Goal: Task Accomplishment & Management: Manage account settings

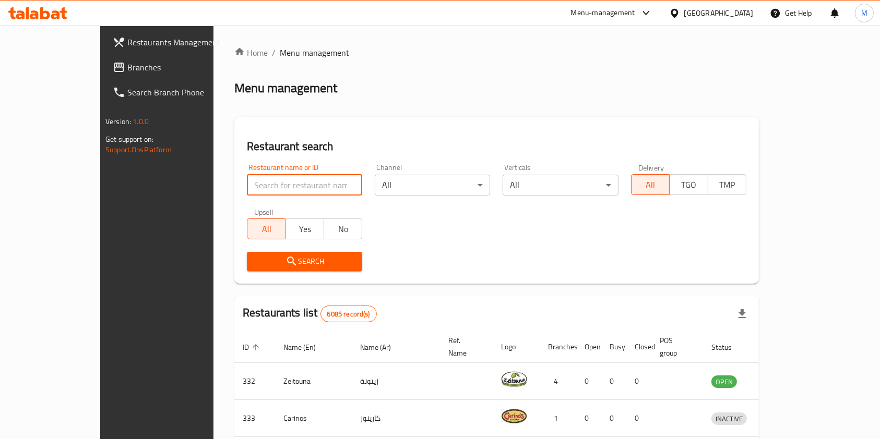
click at [276, 179] on input "search" at bounding box center [304, 185] width 115 height 21
type input "karchi"
click button "Search" at bounding box center [304, 261] width 115 height 19
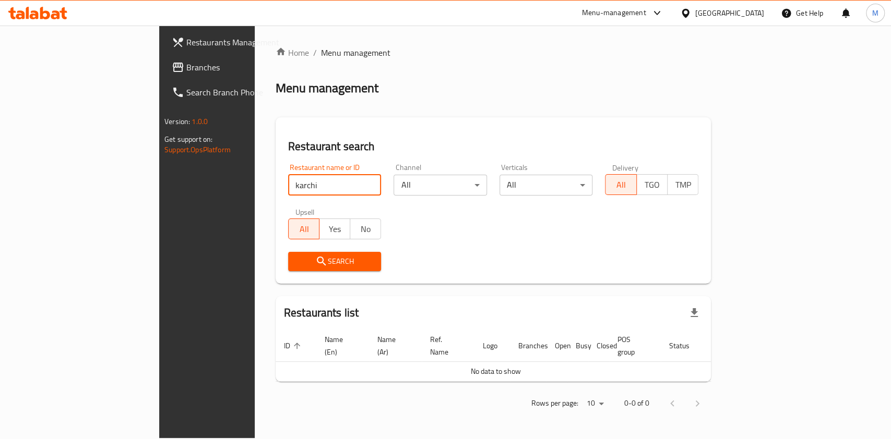
click at [288, 185] on input "karchi" at bounding box center [334, 185] width 93 height 21
click at [302, 190] on input "search" at bounding box center [334, 185] width 93 height 21
click button "Search" at bounding box center [334, 261] width 93 height 19
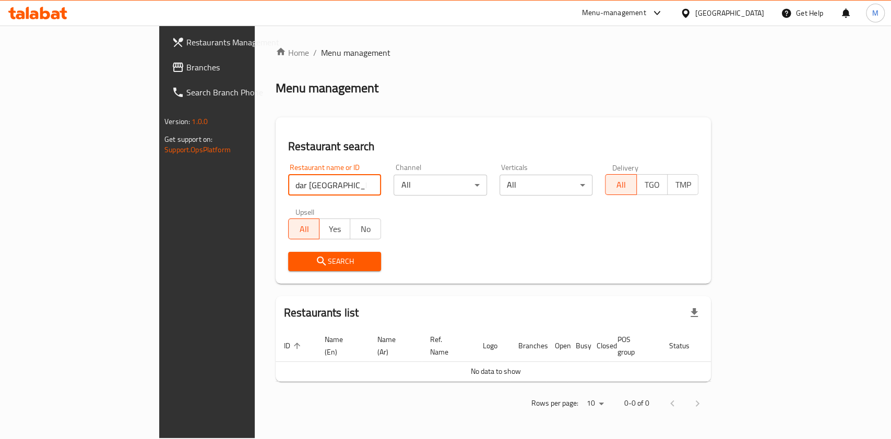
type input "dar [GEOGRAPHIC_DATA]"
click button "Search" at bounding box center [334, 261] width 93 height 19
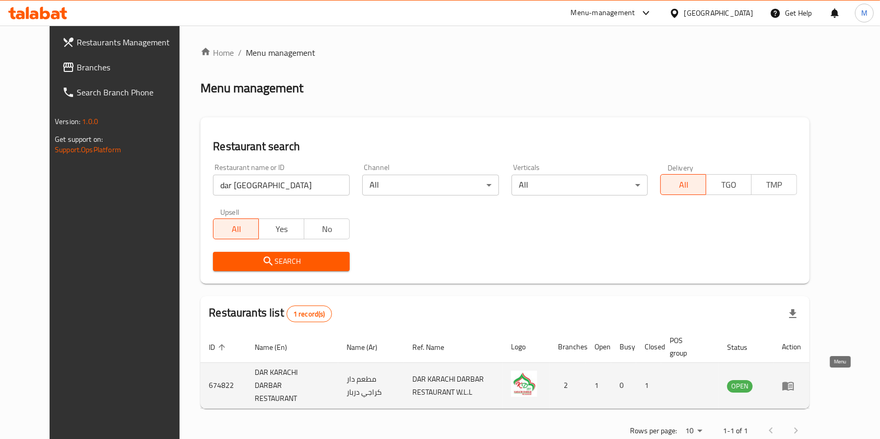
click at [801, 380] on link "enhanced table" at bounding box center [791, 386] width 19 height 13
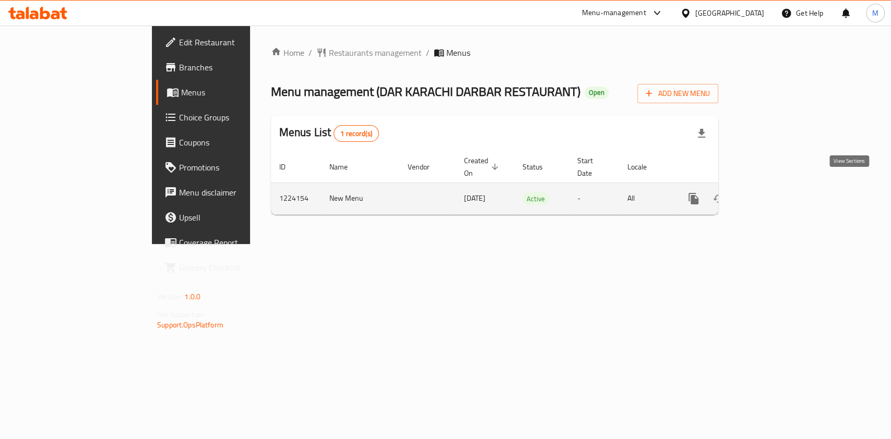
click at [773, 194] on icon "enhanced table" at bounding box center [768, 198] width 9 height 9
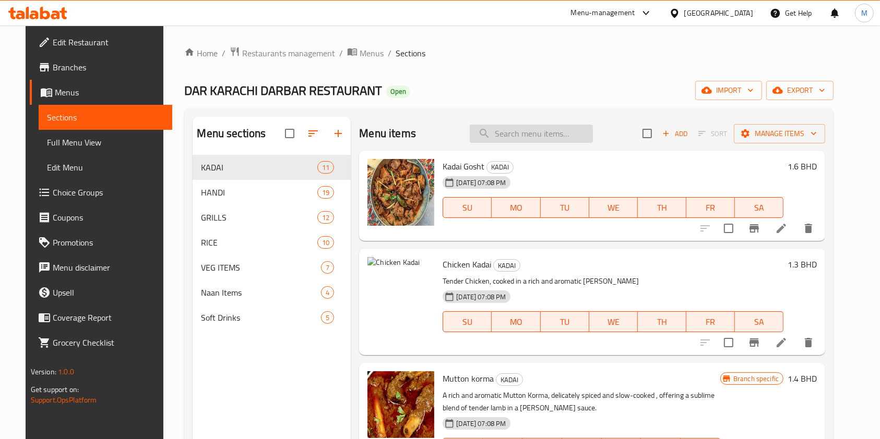
click at [555, 130] on input "search" at bounding box center [531, 134] width 123 height 18
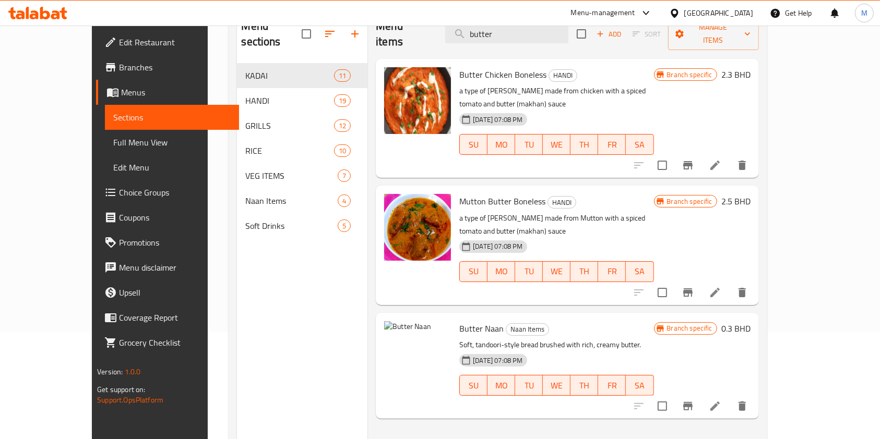
scroll to position [76, 0]
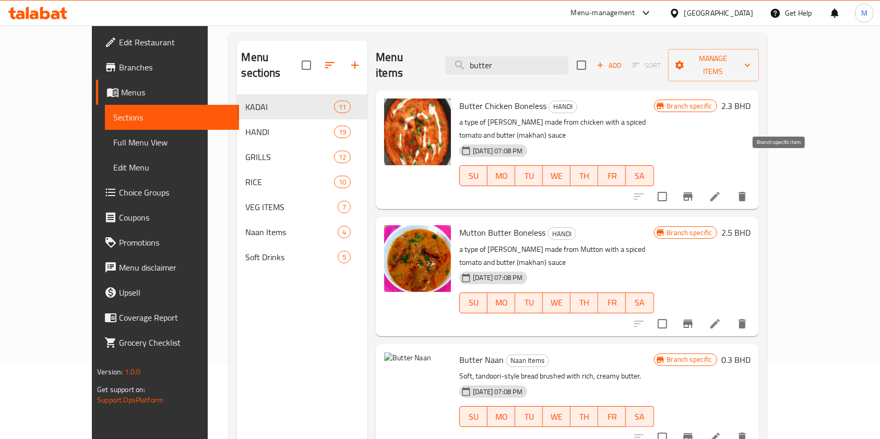
type input "butter"
click at [693, 193] on icon "Branch-specific-item" at bounding box center [687, 197] width 9 height 8
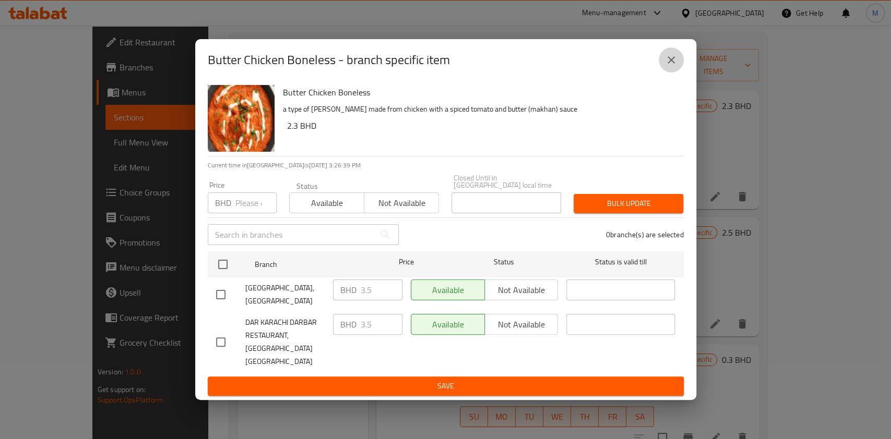
click at [668, 61] on icon "close" at bounding box center [670, 59] width 7 height 7
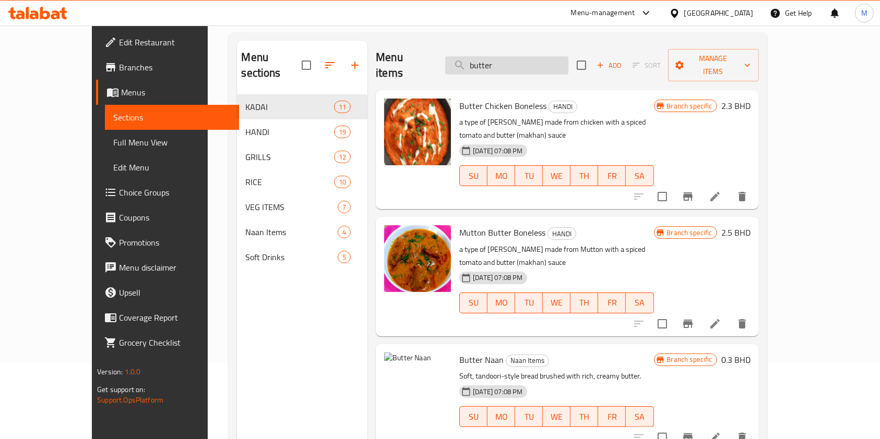
click at [534, 56] on input "butter" at bounding box center [506, 65] width 123 height 18
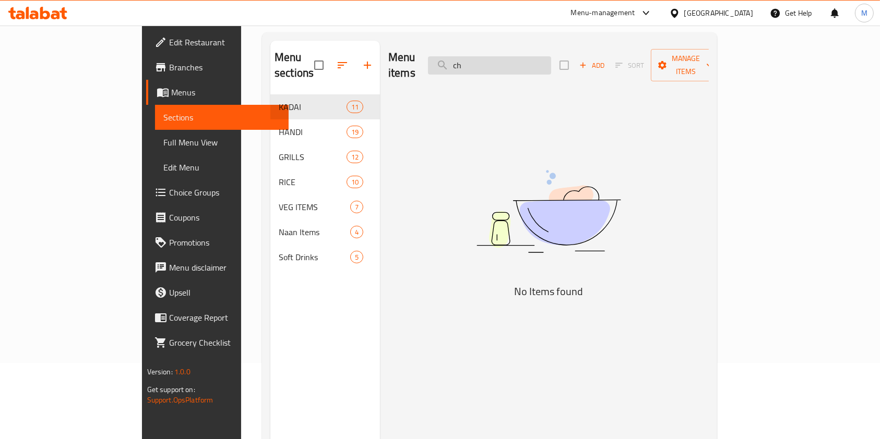
type input "c"
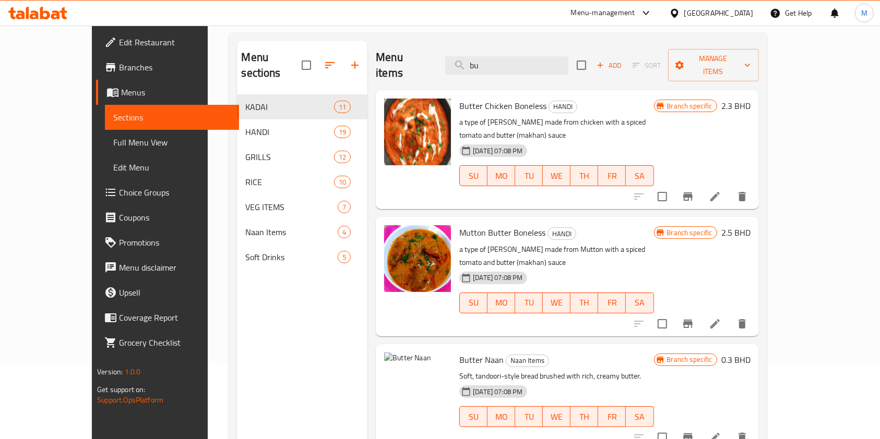
type input "b"
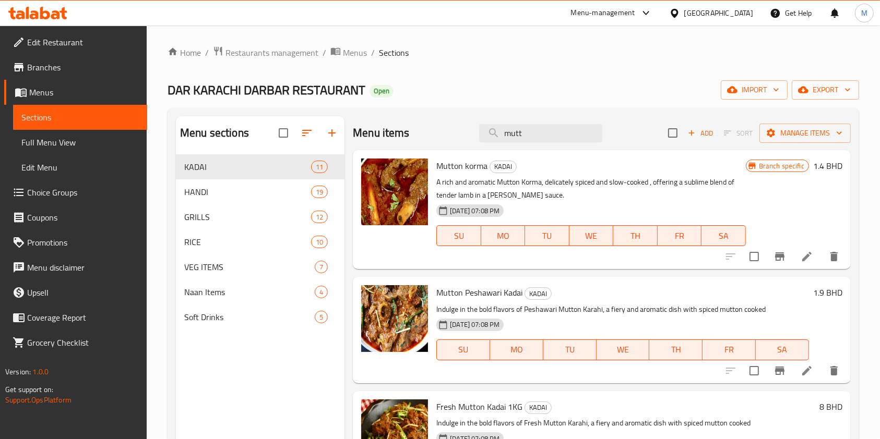
scroll to position [0, 0]
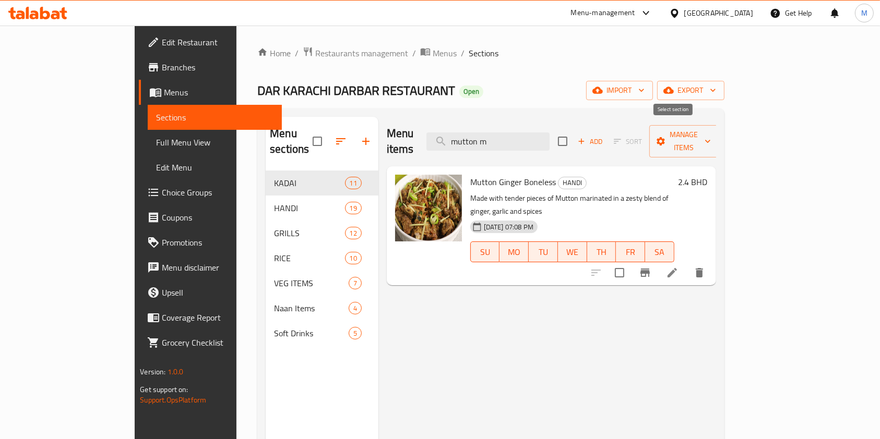
type input "mutton"
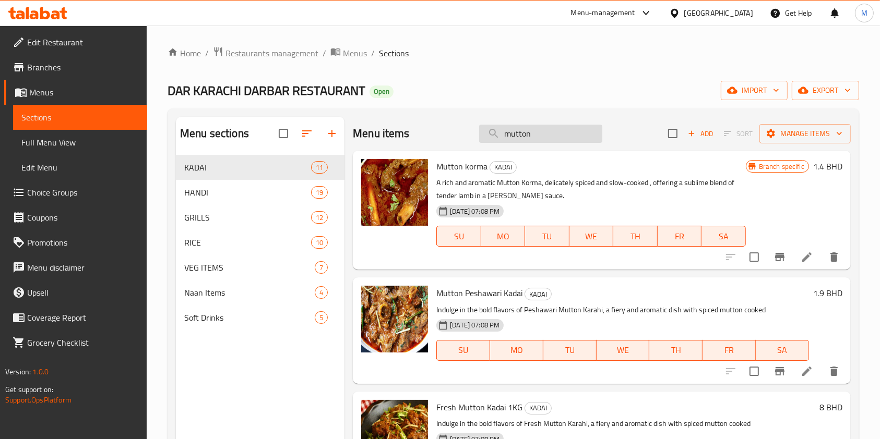
click at [575, 135] on input "mutton" at bounding box center [540, 134] width 123 height 18
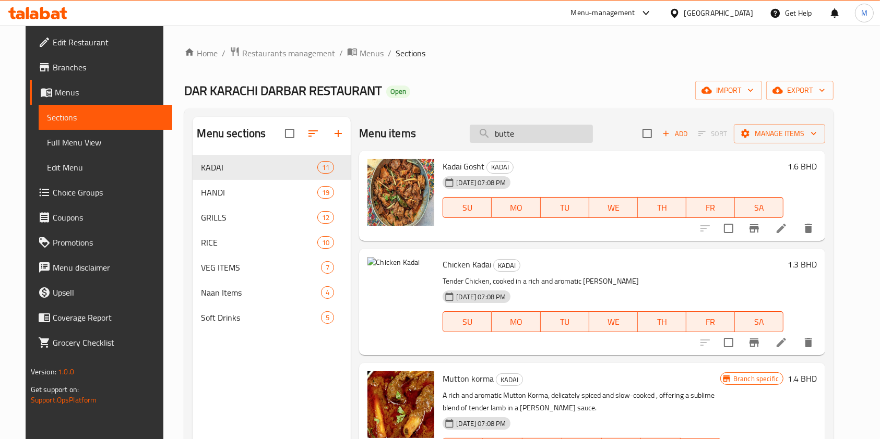
type input "butter"
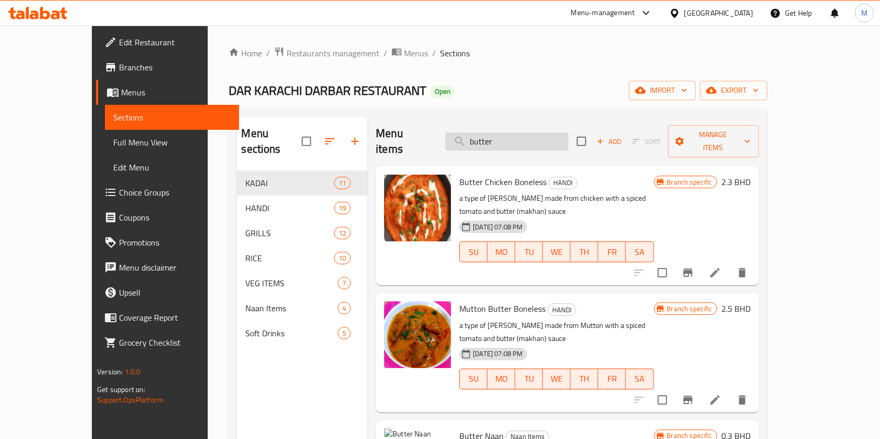
click at [527, 137] on input "butter" at bounding box center [506, 142] width 123 height 18
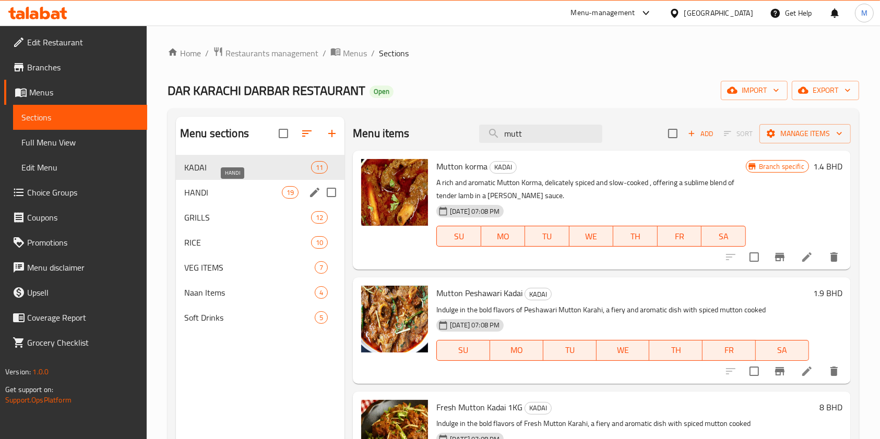
type input "mutt"
click at [249, 188] on span "HANDI" at bounding box center [233, 192] width 98 height 13
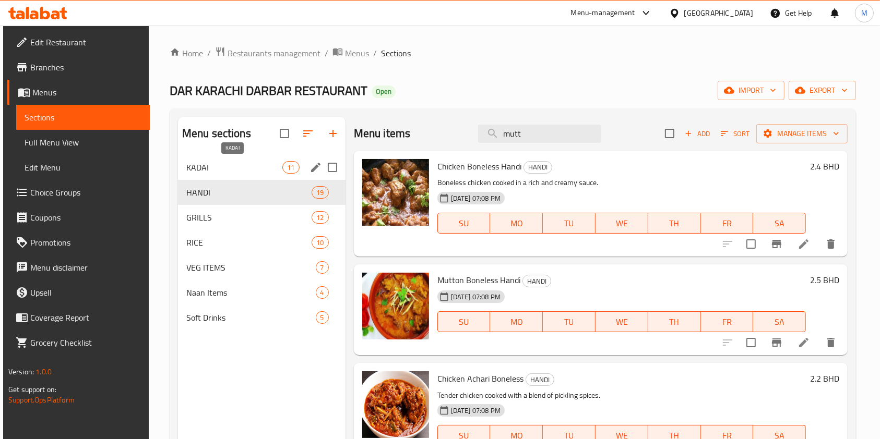
click at [247, 166] on span "KADAI" at bounding box center [234, 167] width 97 height 13
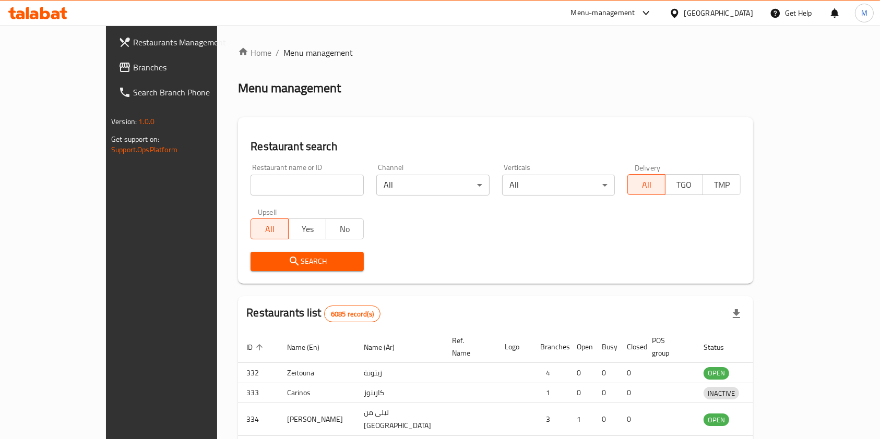
click at [250, 189] on input "search" at bounding box center [306, 185] width 113 height 21
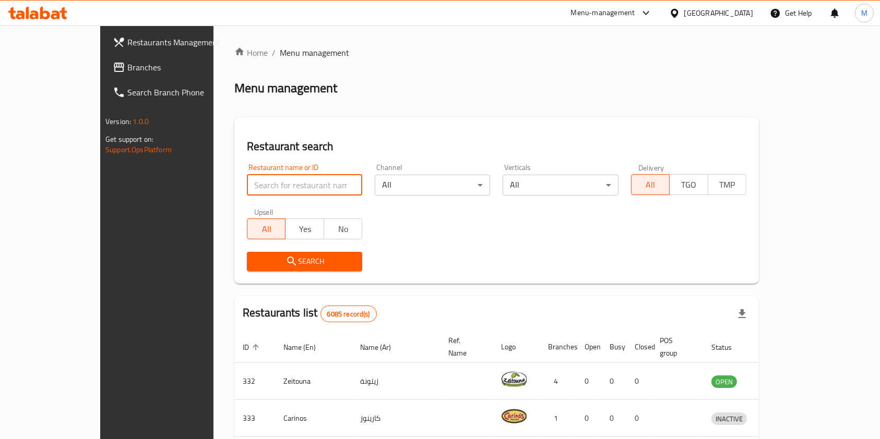
click at [247, 189] on input "search" at bounding box center [304, 185] width 115 height 21
click button "Search" at bounding box center [304, 261] width 115 height 19
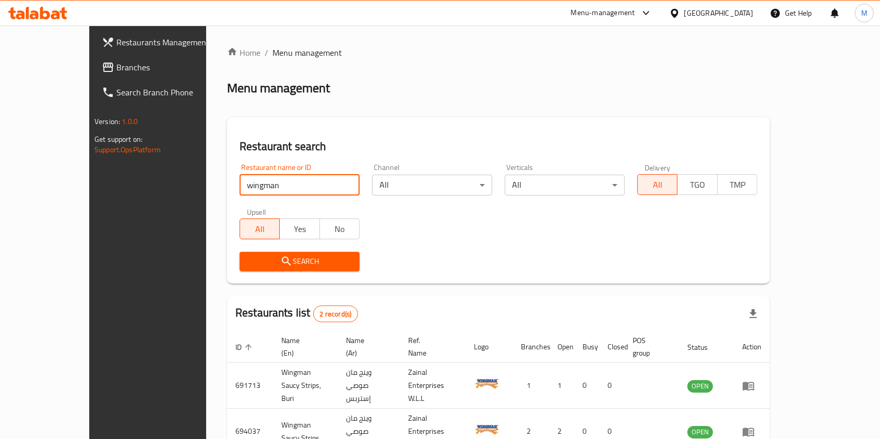
click at [240, 184] on input "wingman" at bounding box center [300, 185] width 120 height 21
click at [240, 183] on input "wingman" at bounding box center [300, 185] width 120 height 21
type input "wing man"
click button "Search" at bounding box center [300, 261] width 120 height 19
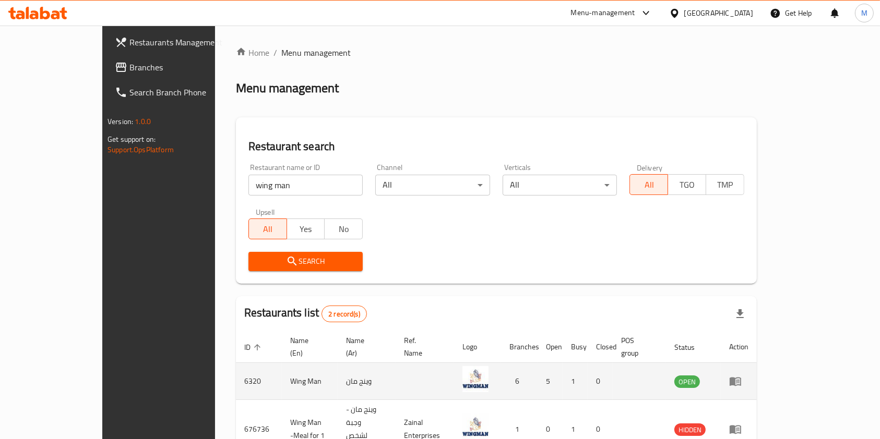
click at [757, 369] on td "enhanced table" at bounding box center [739, 381] width 36 height 37
click at [748, 375] on link "enhanced table" at bounding box center [738, 381] width 19 height 13
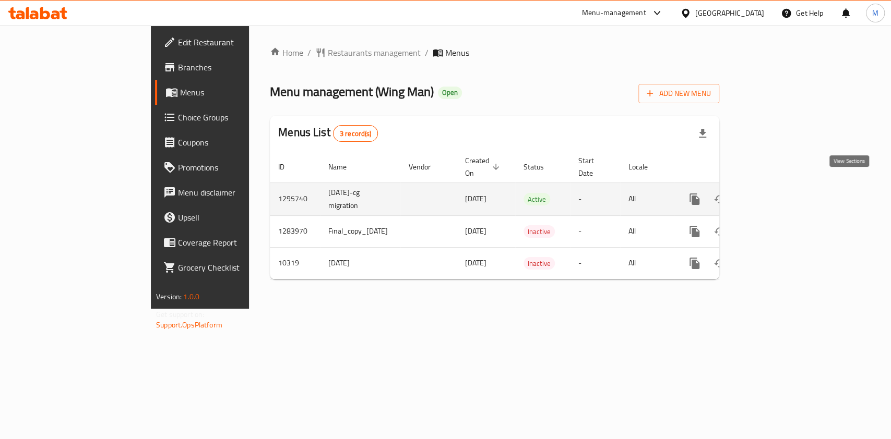
click at [782, 193] on link "enhanced table" at bounding box center [769, 199] width 25 height 25
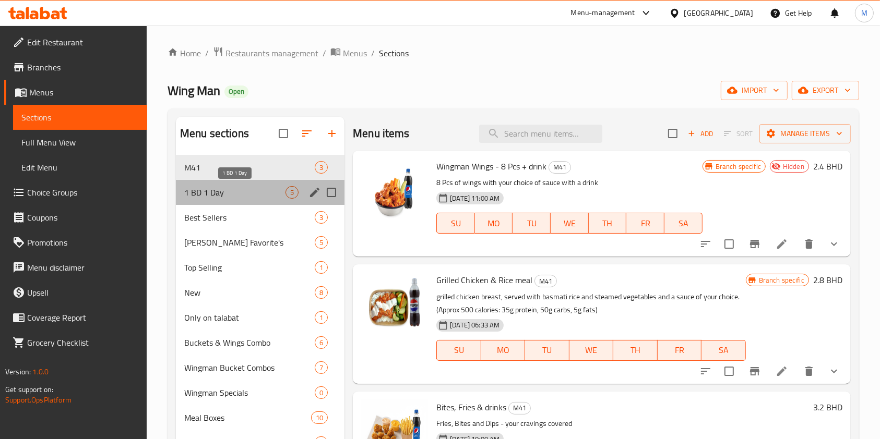
drag, startPoint x: 217, startPoint y: 192, endPoint x: 280, endPoint y: 182, distance: 63.3
click at [217, 191] on span "1 BD 1 Day" at bounding box center [234, 192] width 101 height 13
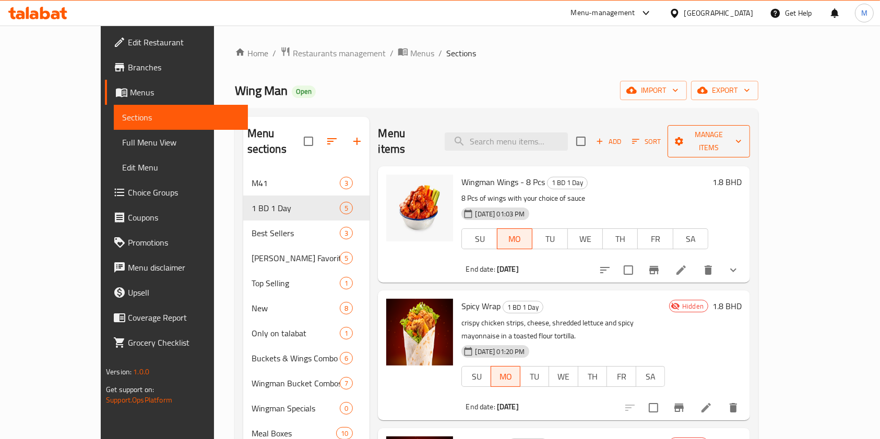
click at [742, 134] on span "Manage items" at bounding box center [709, 141] width 66 height 26
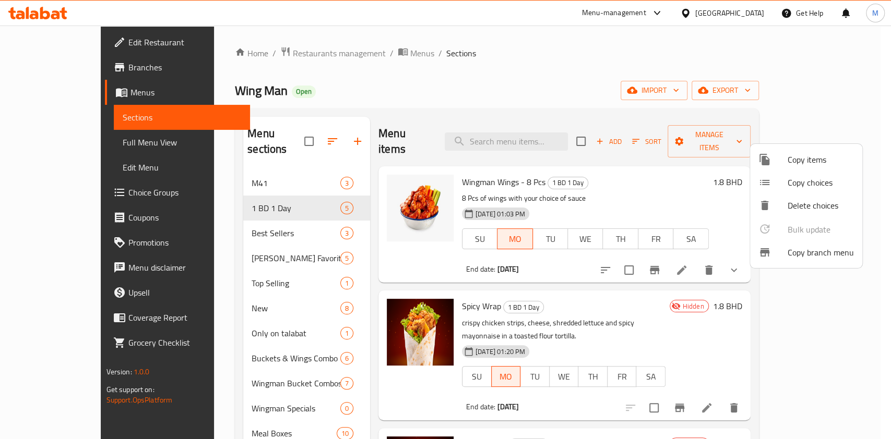
click at [803, 157] on span "Copy items" at bounding box center [821, 159] width 66 height 13
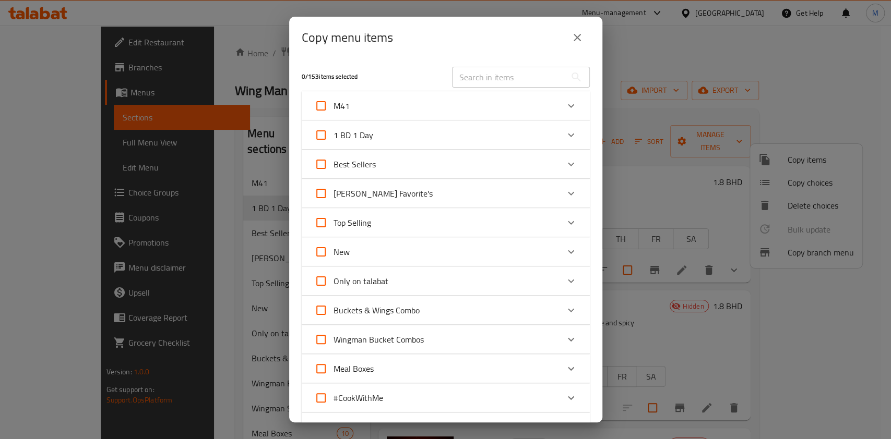
click at [467, 76] on input "text" at bounding box center [509, 77] width 114 height 21
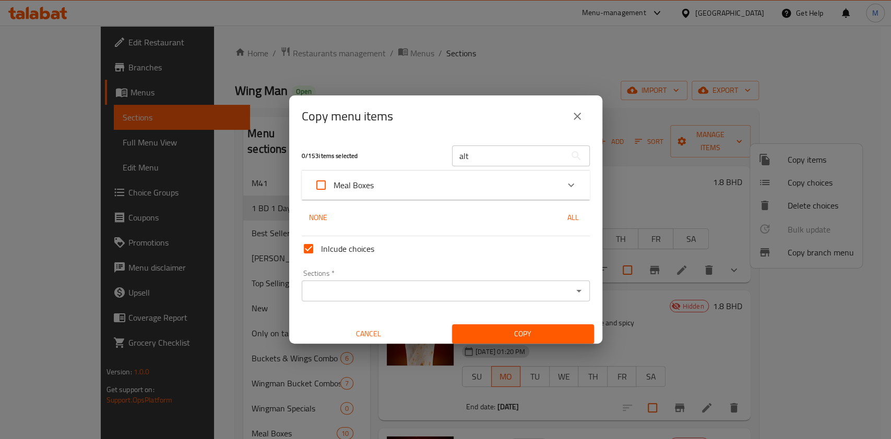
click at [447, 187] on div "Meal Boxes" at bounding box center [436, 185] width 244 height 25
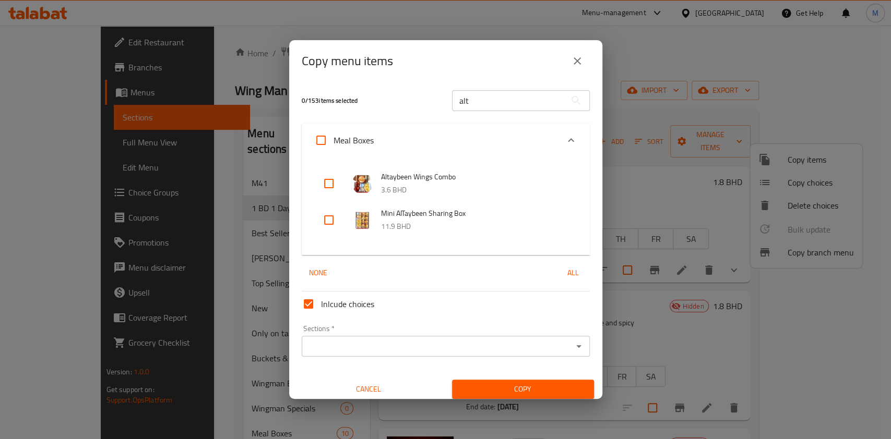
click at [483, 99] on input "alt" at bounding box center [509, 100] width 114 height 21
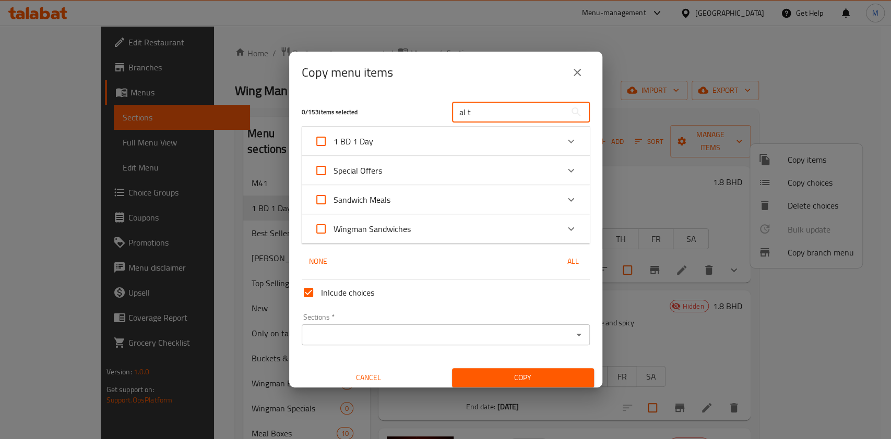
type input "al t"
click at [451, 220] on div "Wingman Sandwiches" at bounding box center [436, 229] width 244 height 25
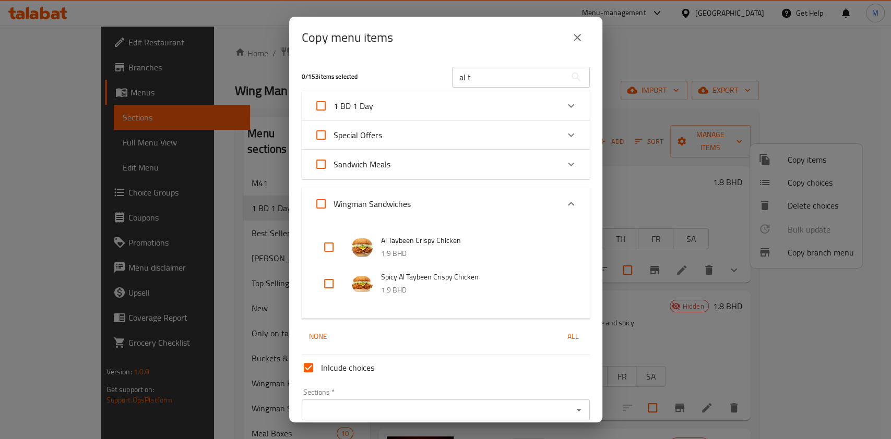
click at [384, 124] on div "Special Offers" at bounding box center [436, 135] width 244 height 25
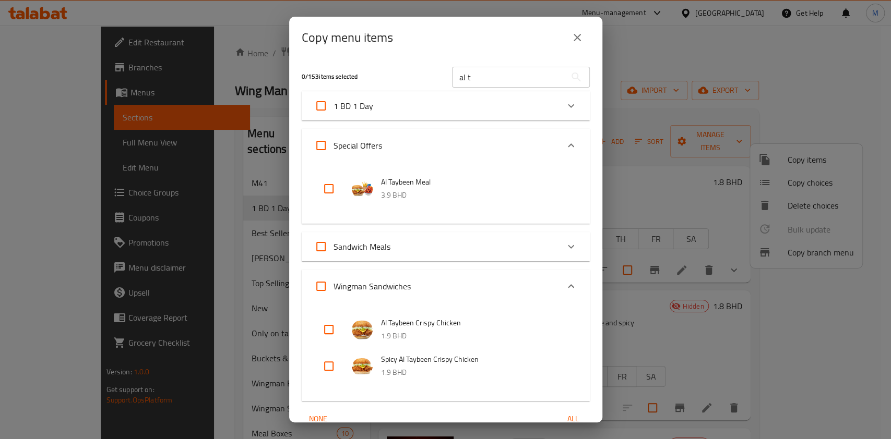
click at [384, 139] on div "Special Offers" at bounding box center [436, 145] width 244 height 25
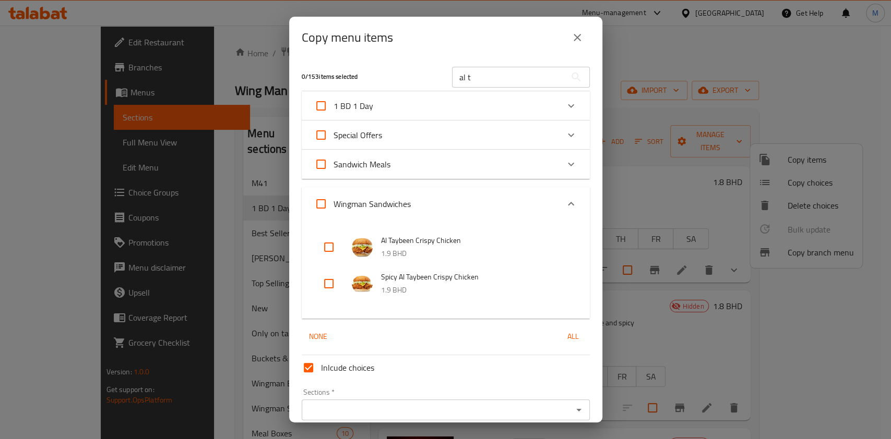
click at [384, 114] on div "1 BD 1 Day" at bounding box center [436, 105] width 244 height 25
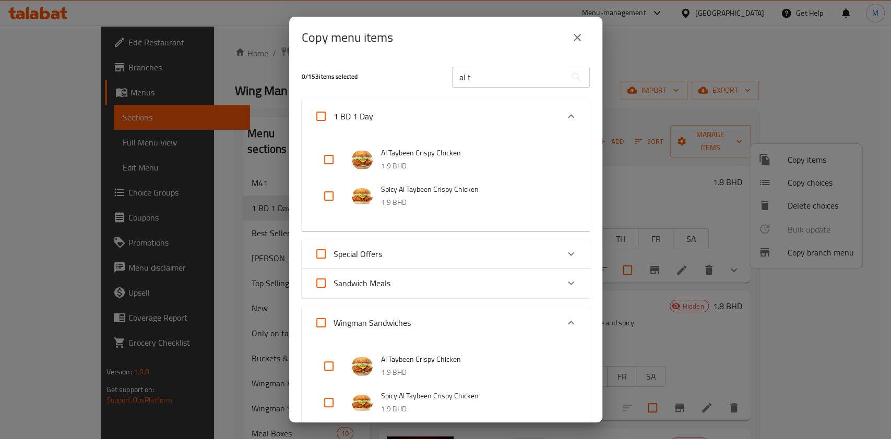
click at [384, 114] on div "1 BD 1 Day" at bounding box center [436, 116] width 244 height 25
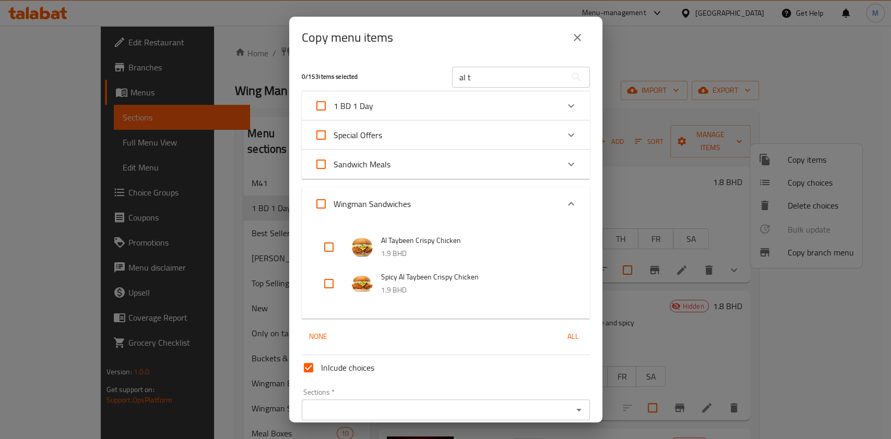
click at [385, 106] on div "1 BD 1 Day" at bounding box center [436, 105] width 244 height 25
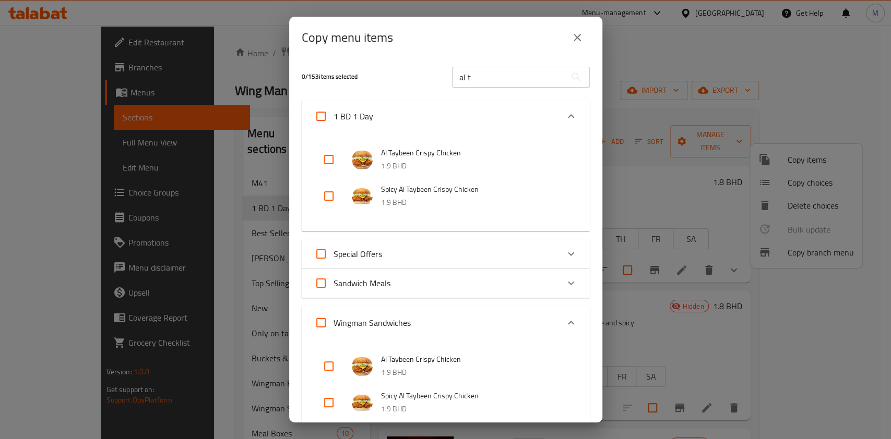
click at [385, 106] on div "1 BD 1 Day" at bounding box center [436, 116] width 244 height 25
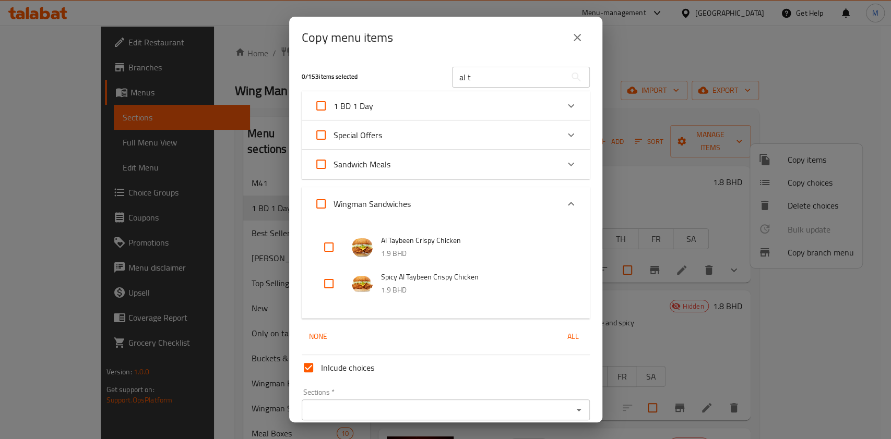
click at [385, 106] on div "1 BD 1 Day" at bounding box center [436, 105] width 244 height 25
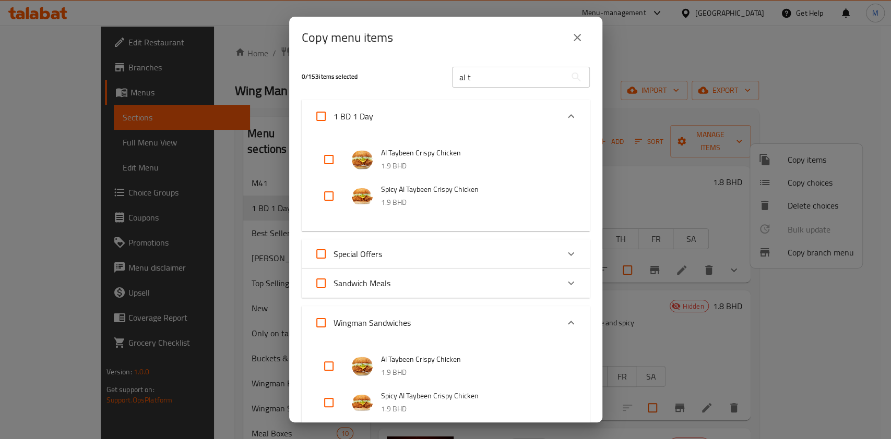
click at [584, 38] on button "close" at bounding box center [577, 37] width 25 height 25
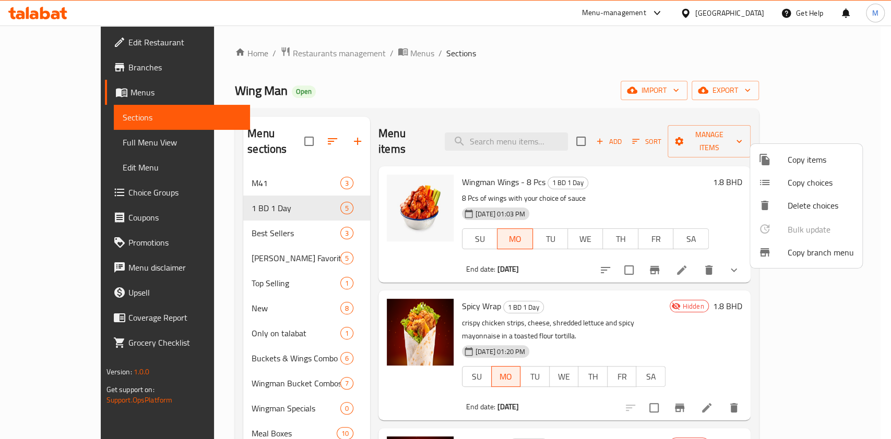
click at [212, 205] on div at bounding box center [445, 219] width 891 height 439
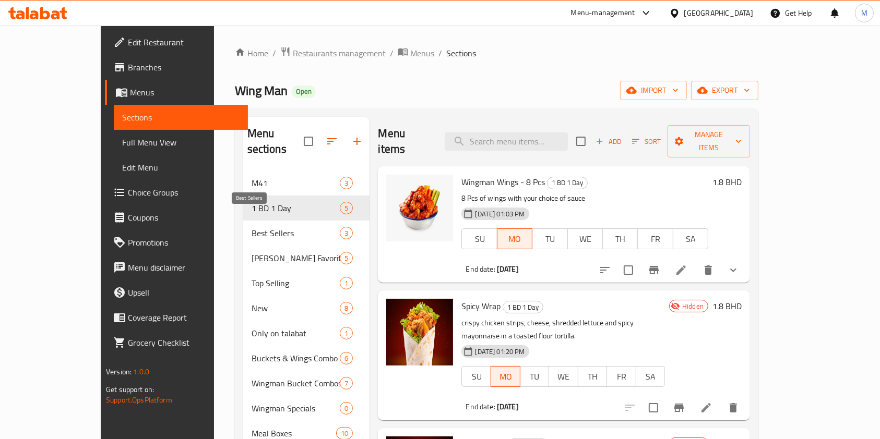
click at [252, 227] on span "Best Sellers" at bounding box center [296, 233] width 89 height 13
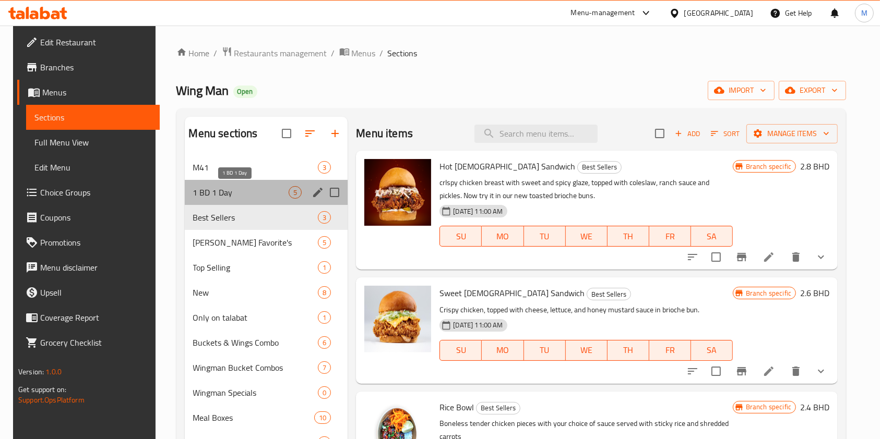
click at [238, 191] on span "1 BD 1 Day" at bounding box center [241, 192] width 96 height 13
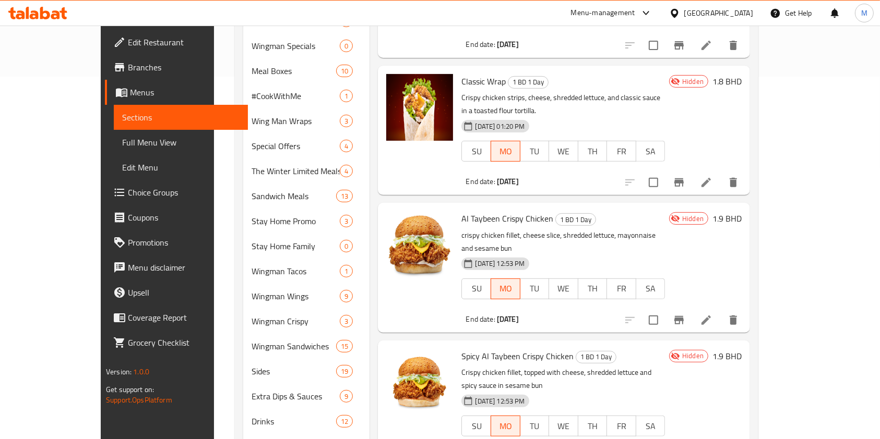
scroll to position [361, 0]
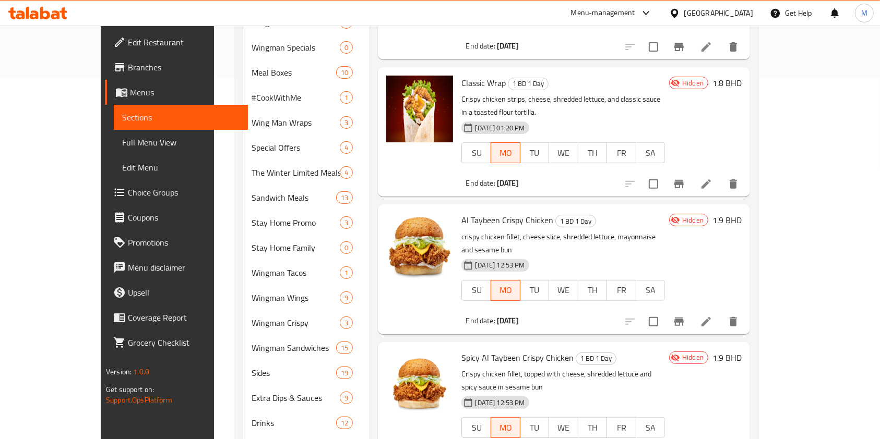
click at [63, 10] on icon at bounding box center [62, 13] width 7 height 12
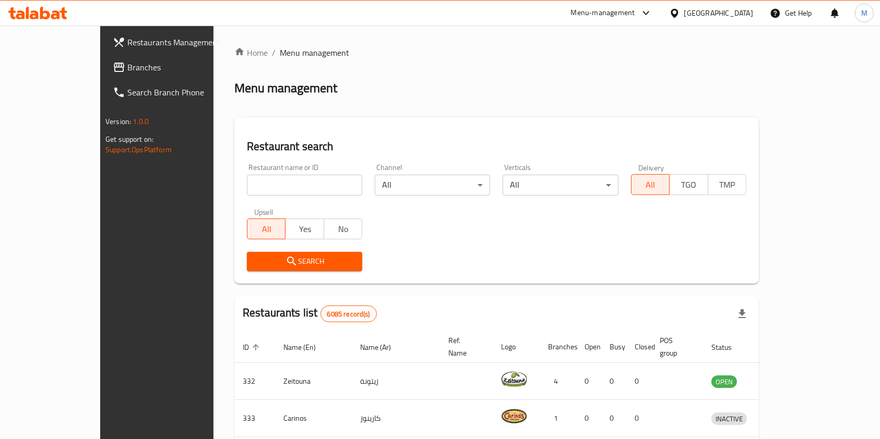
click at [247, 185] on input "search" at bounding box center [304, 185] width 115 height 21
paste input "The Good Wolf Eatery"
type input "The Good Wolf Eatery"
click button "Search" at bounding box center [304, 261] width 115 height 19
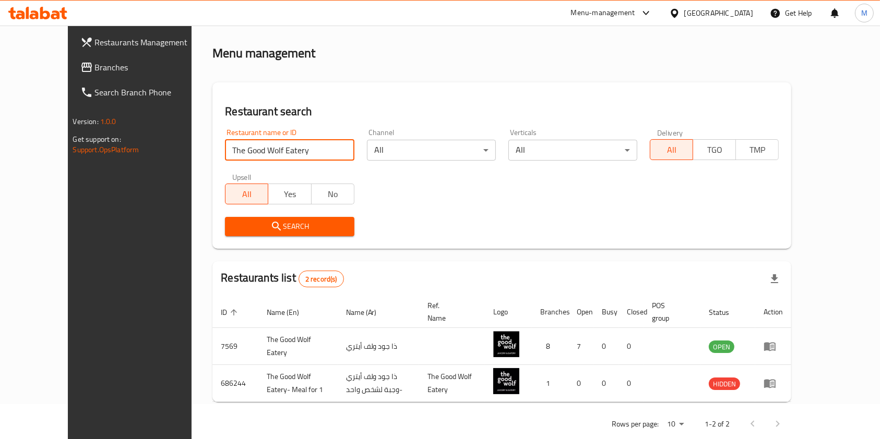
scroll to position [54, 0]
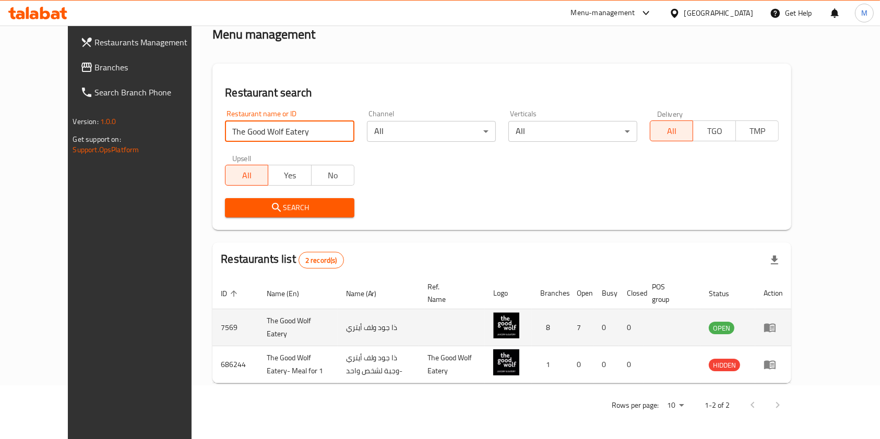
click at [791, 320] on td "enhanced table" at bounding box center [773, 327] width 36 height 37
click at [783, 326] on link "enhanced table" at bounding box center [772, 327] width 19 height 13
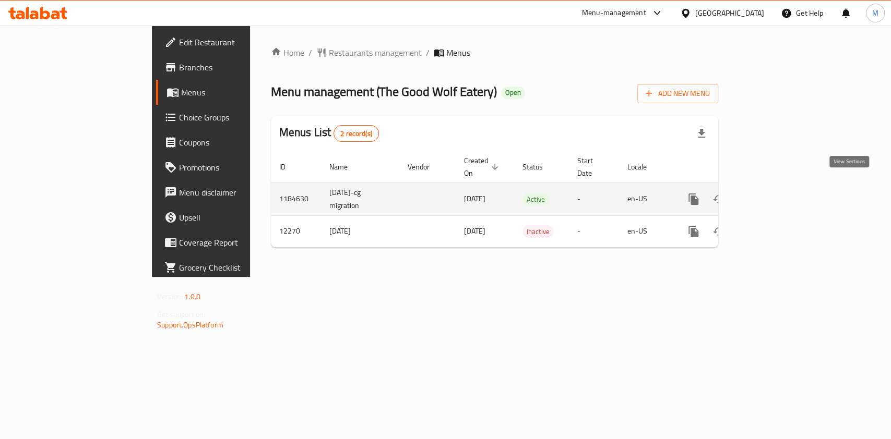
click at [775, 193] on icon "enhanced table" at bounding box center [768, 199] width 13 height 13
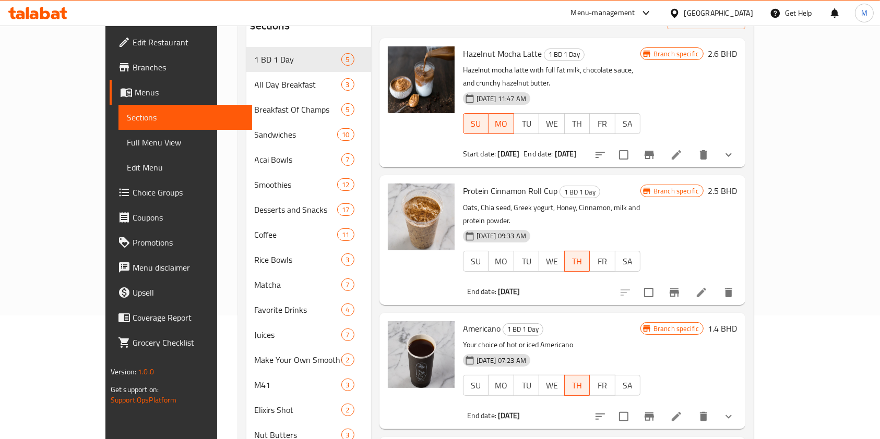
scroll to position [278, 0]
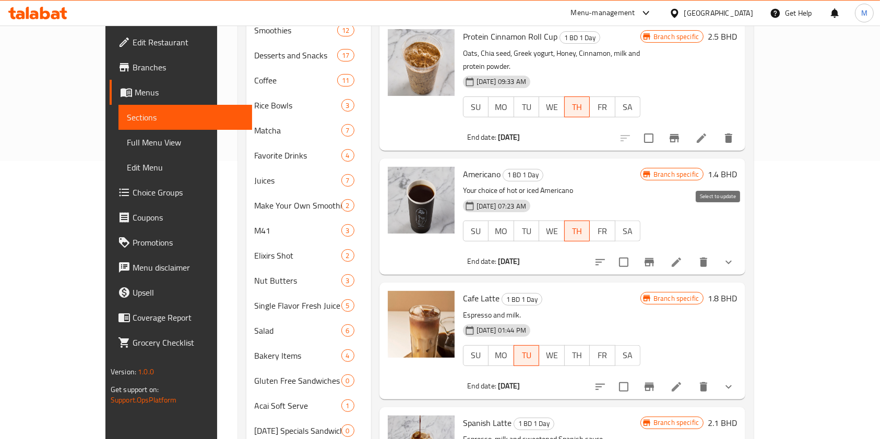
click at [635, 252] on input "checkbox" at bounding box center [624, 263] width 22 height 22
checkbox input "true"
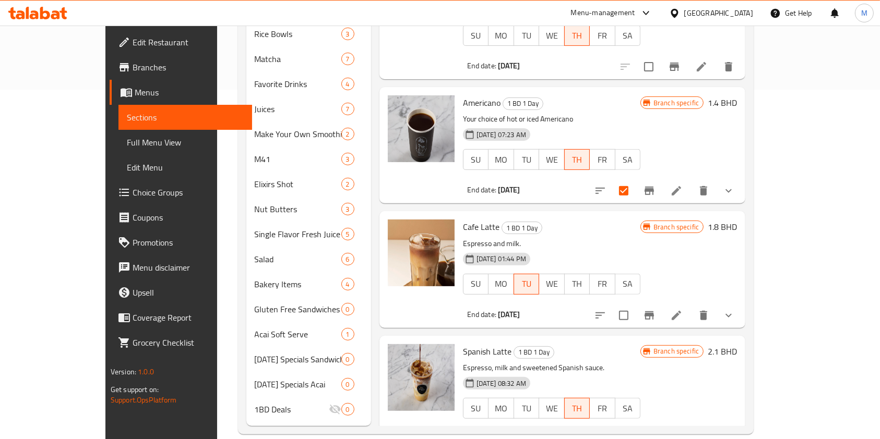
scroll to position [350, 0]
click at [635, 304] on input "checkbox" at bounding box center [624, 315] width 22 height 22
checkbox input "true"
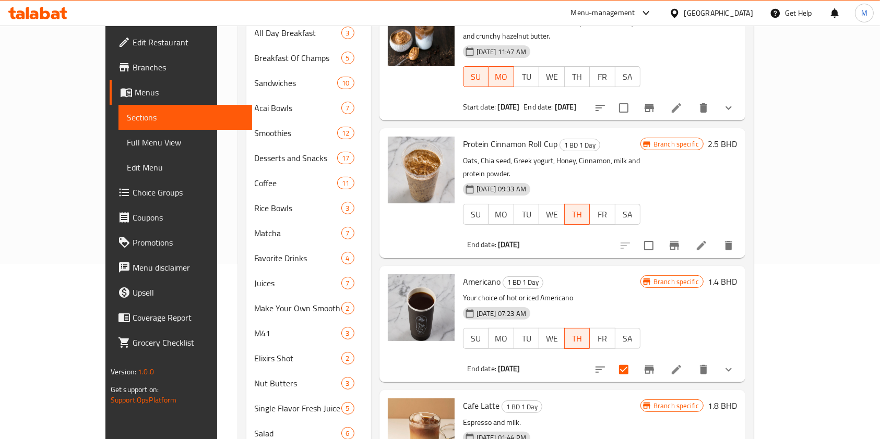
scroll to position [2, 0]
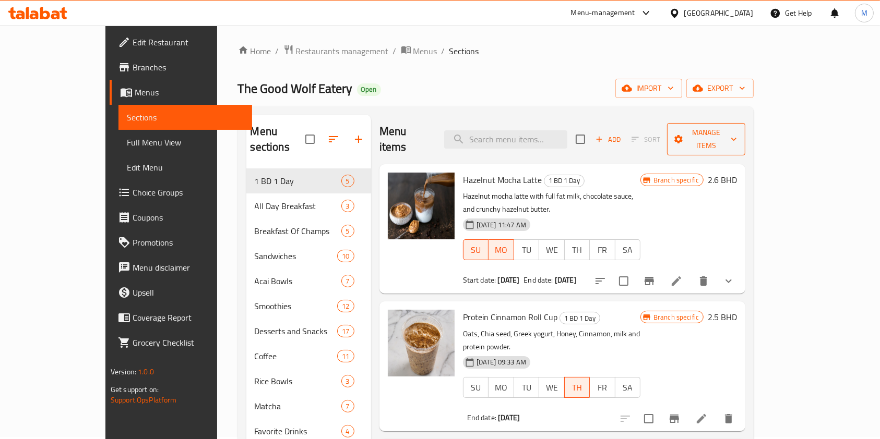
click at [737, 132] on span "Manage items" at bounding box center [706, 139] width 62 height 26
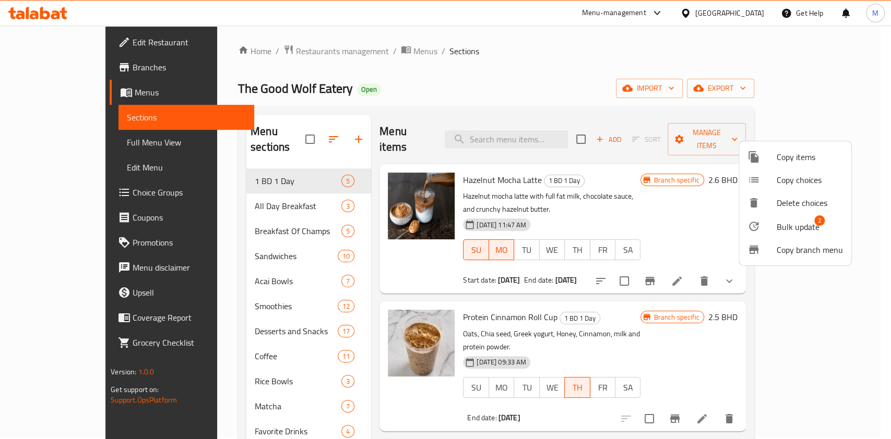
click at [795, 225] on span "Bulk update" at bounding box center [798, 227] width 43 height 13
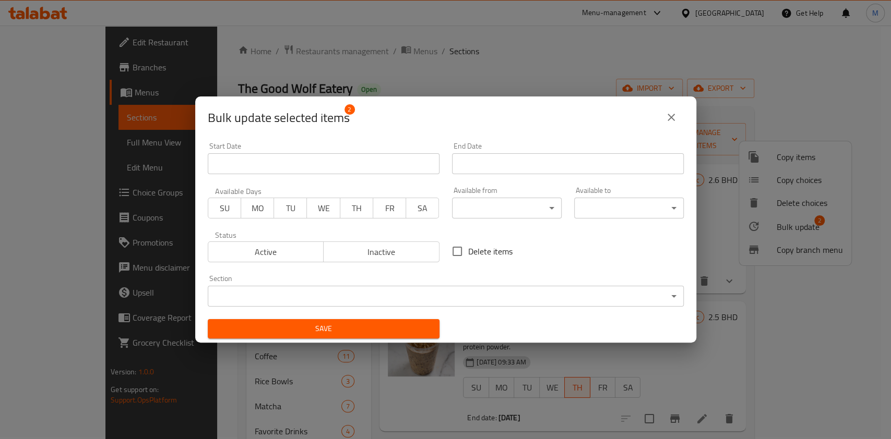
click at [255, 252] on span "Active" at bounding box center [266, 252] width 108 height 15
click at [267, 210] on span "MO" at bounding box center [257, 208] width 25 height 15
click at [464, 153] on div "End Date End Date" at bounding box center [568, 158] width 232 height 32
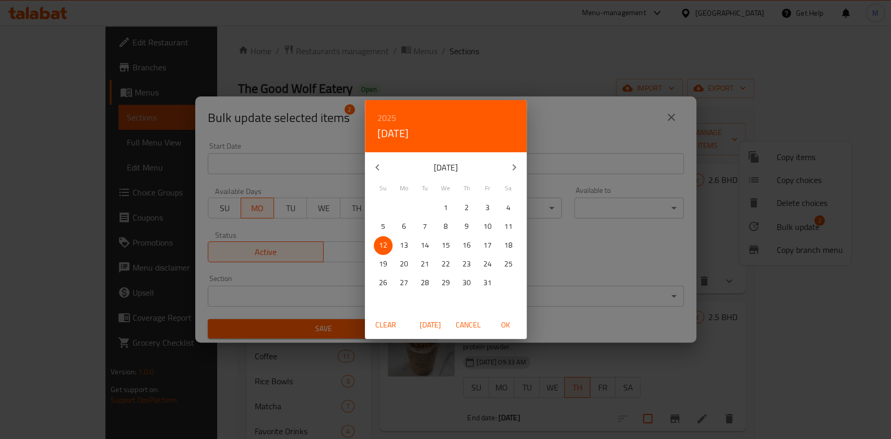
click at [464, 165] on p "October 2025" at bounding box center [446, 167] width 112 height 13
click at [406, 241] on p "13" at bounding box center [404, 245] width 8 height 13
click at [499, 321] on span "OK" at bounding box center [505, 325] width 25 height 13
type input "13-10-2025"
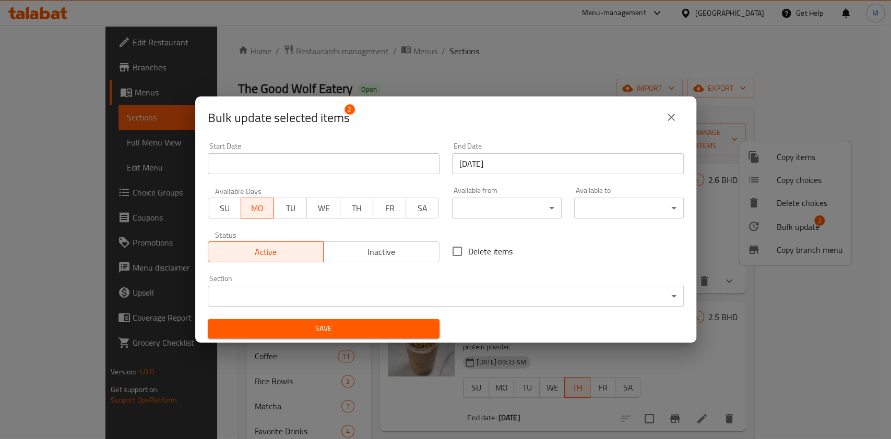
click at [409, 323] on span "Save" at bounding box center [323, 329] width 215 height 13
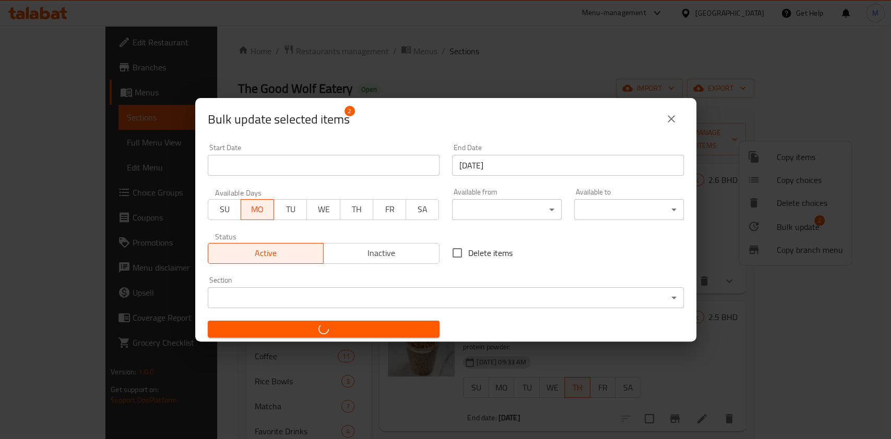
checkbox input "false"
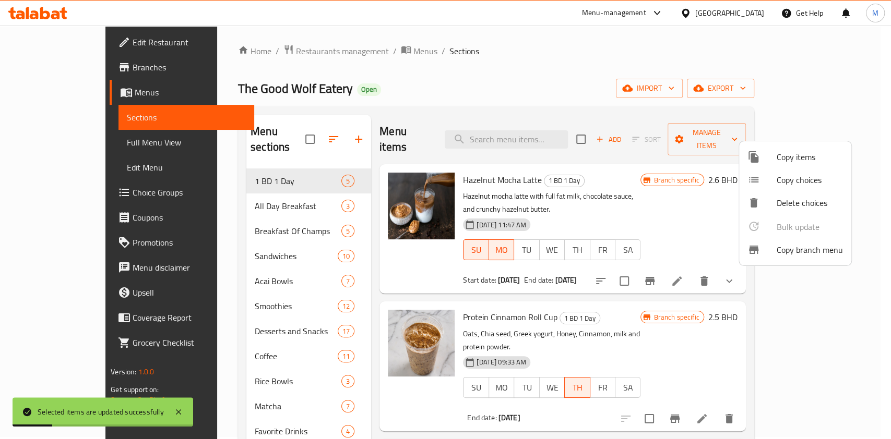
click at [568, 88] on div at bounding box center [445, 219] width 891 height 439
click at [568, 88] on div "The Good Wolf Eatery Open import export" at bounding box center [496, 88] width 516 height 19
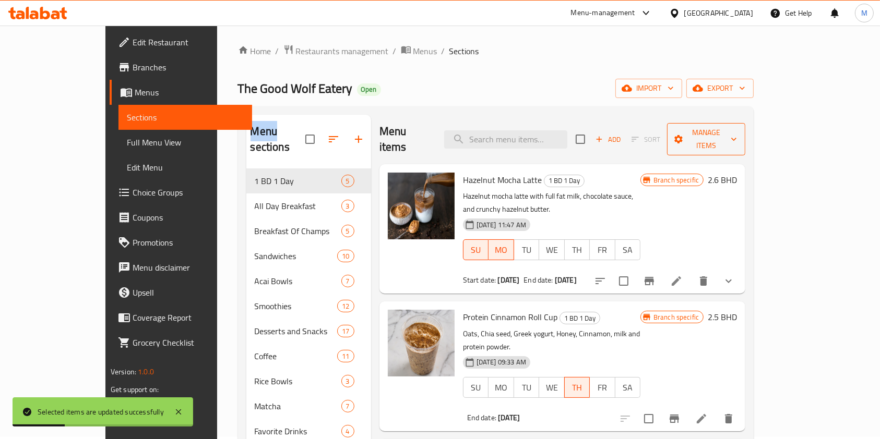
click at [737, 135] on span "Manage items" at bounding box center [706, 139] width 62 height 26
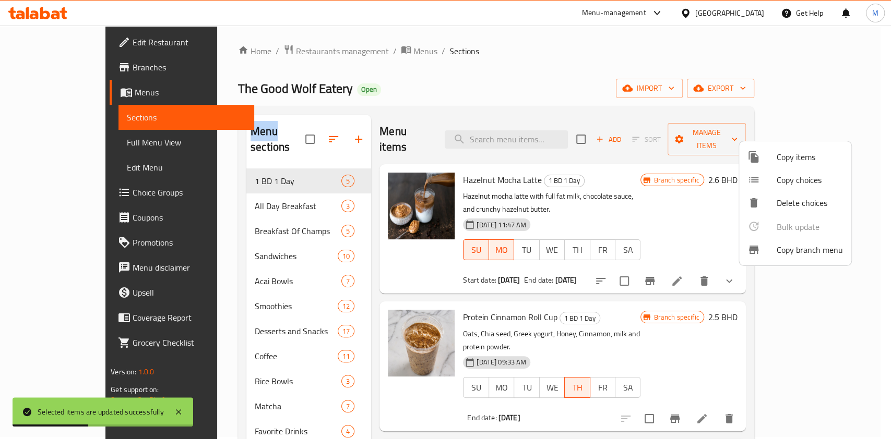
click at [697, 90] on div at bounding box center [445, 219] width 891 height 439
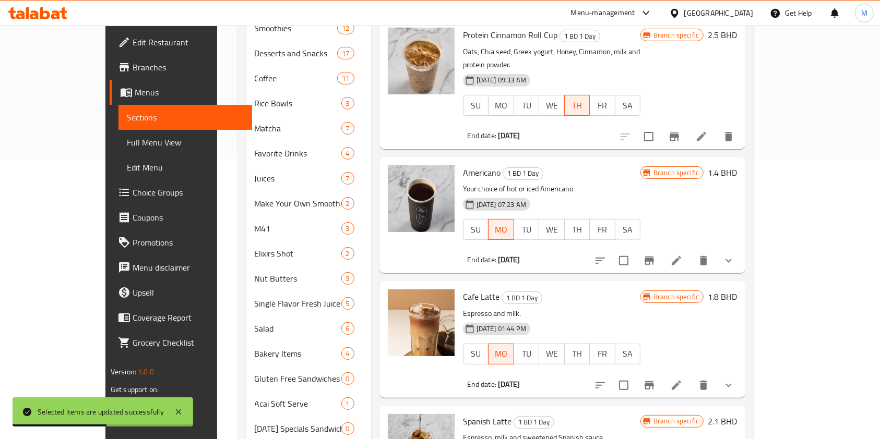
scroll to position [5, 0]
click at [635, 249] on input "checkbox" at bounding box center [624, 260] width 22 height 22
checkbox input "true"
click at [635, 374] on input "checkbox" at bounding box center [624, 385] width 22 height 22
checkbox input "true"
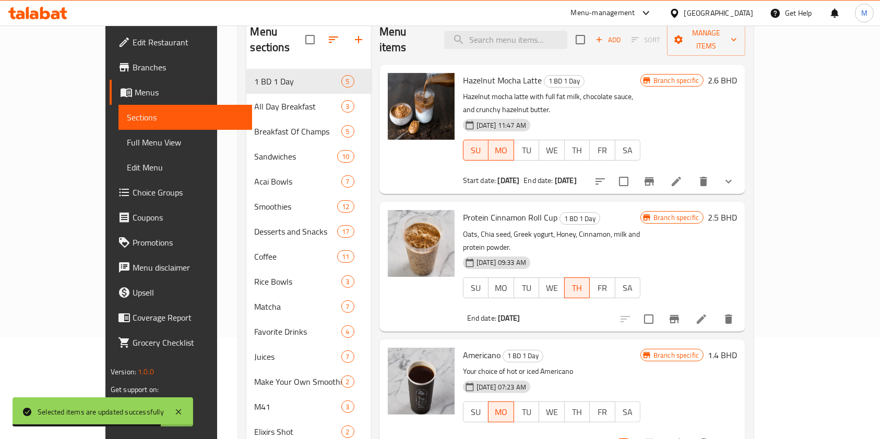
scroll to position [0, 0]
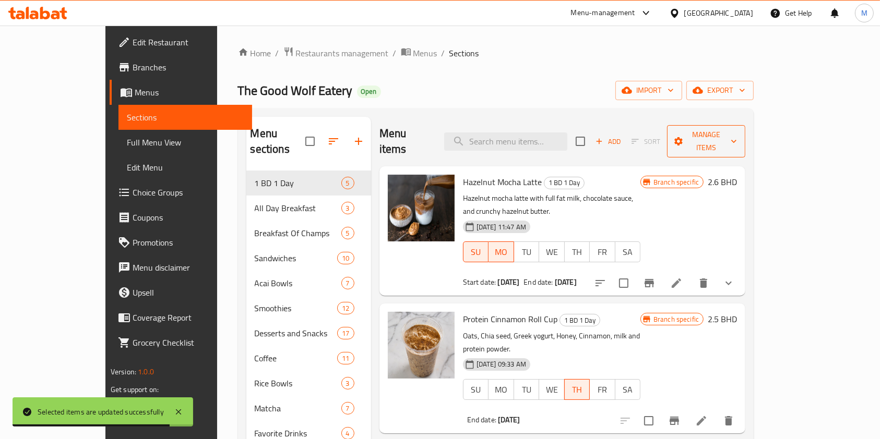
click at [737, 134] on span "Manage items" at bounding box center [706, 141] width 62 height 26
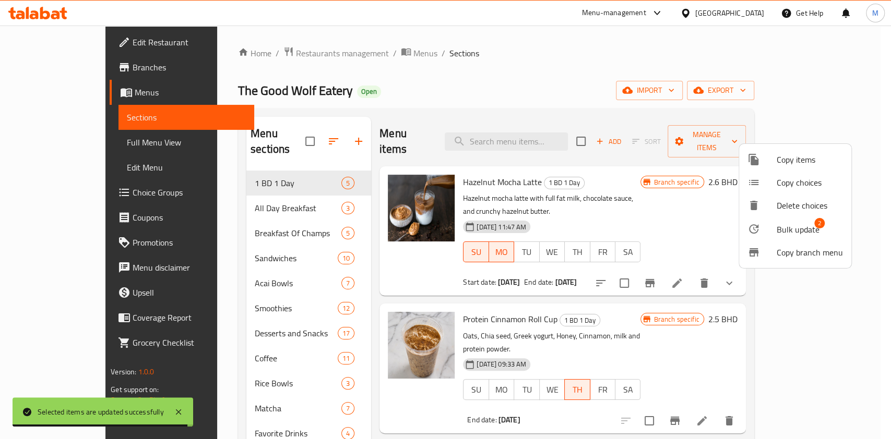
click at [803, 229] on span "Bulk update" at bounding box center [798, 229] width 43 height 13
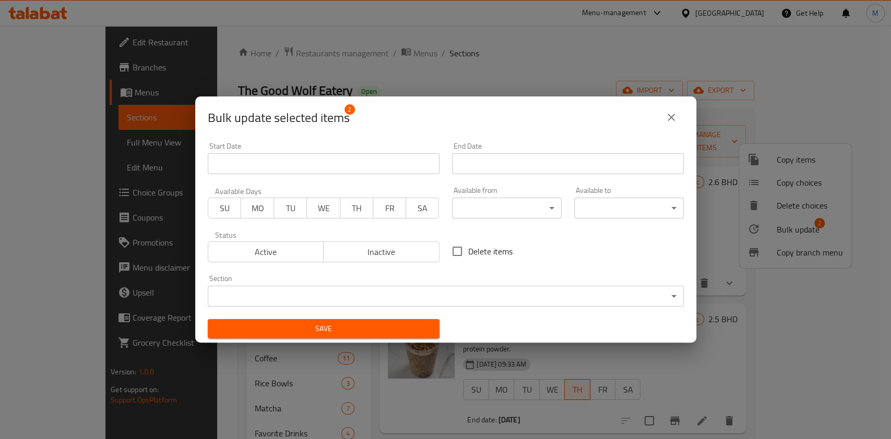
click at [248, 216] on button "MO" at bounding box center [257, 208] width 33 height 21
click at [262, 245] on span "Active" at bounding box center [266, 252] width 108 height 15
click at [331, 169] on input "Start Date" at bounding box center [324, 163] width 232 height 21
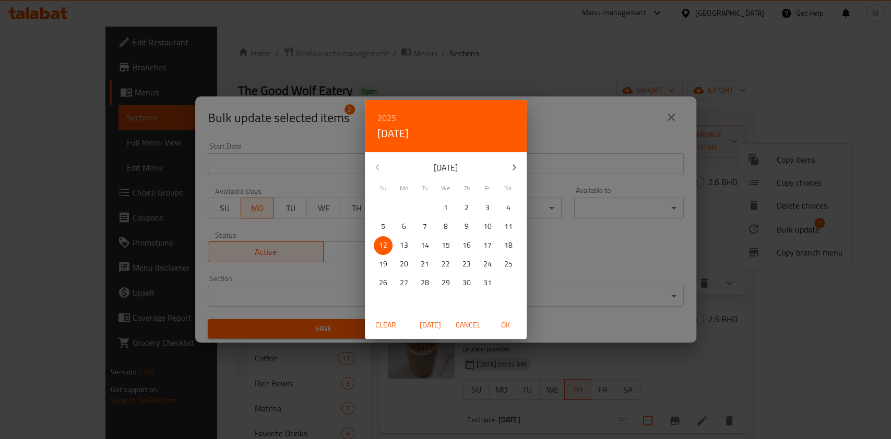
click at [398, 244] on span "13" at bounding box center [404, 245] width 19 height 13
click at [505, 329] on span "OK" at bounding box center [505, 325] width 25 height 13
type input "13-10-2025"
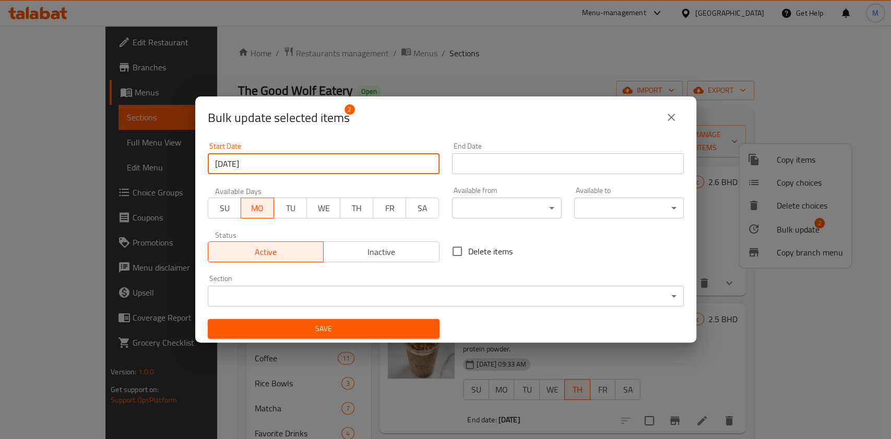
click at [509, 172] on input "Start Date" at bounding box center [568, 163] width 232 height 21
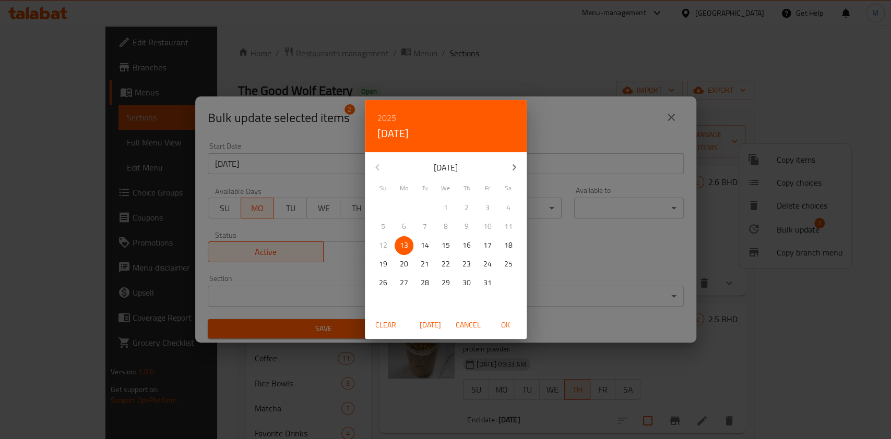
click at [498, 324] on span "OK" at bounding box center [505, 325] width 25 height 13
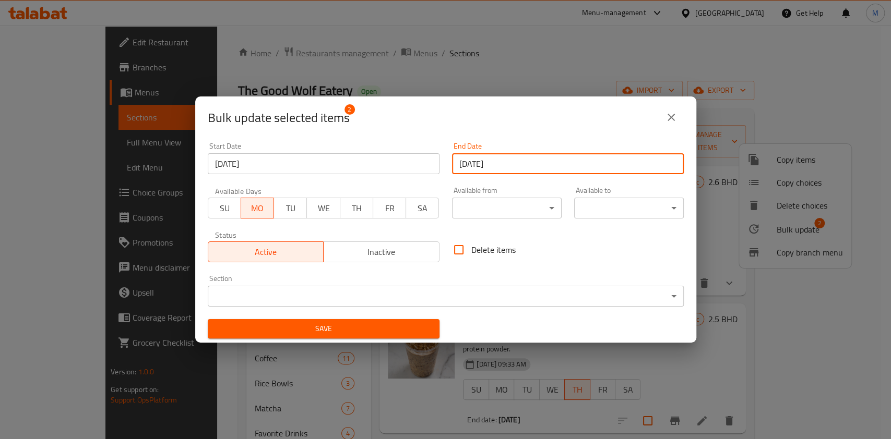
type input "13-10-2025"
click at [383, 323] on span "Save" at bounding box center [323, 329] width 215 height 13
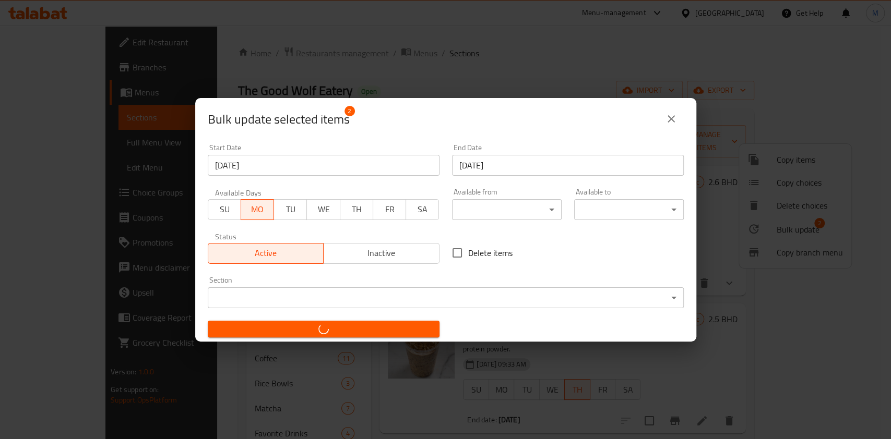
checkbox input "false"
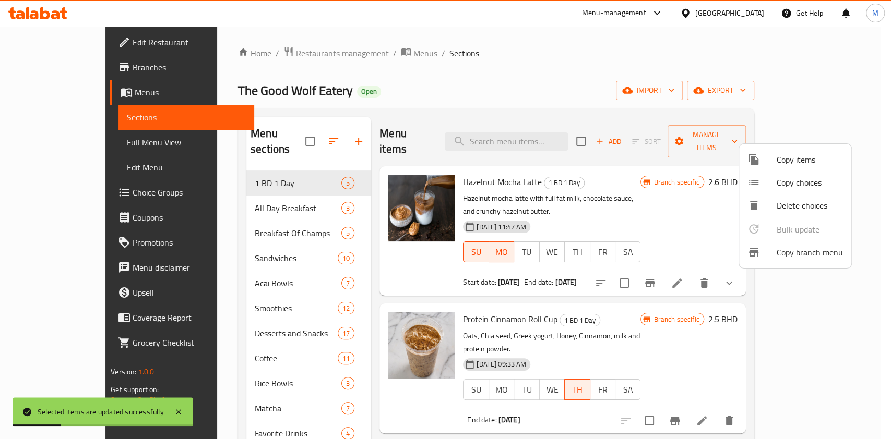
click at [441, 63] on div at bounding box center [445, 219] width 891 height 439
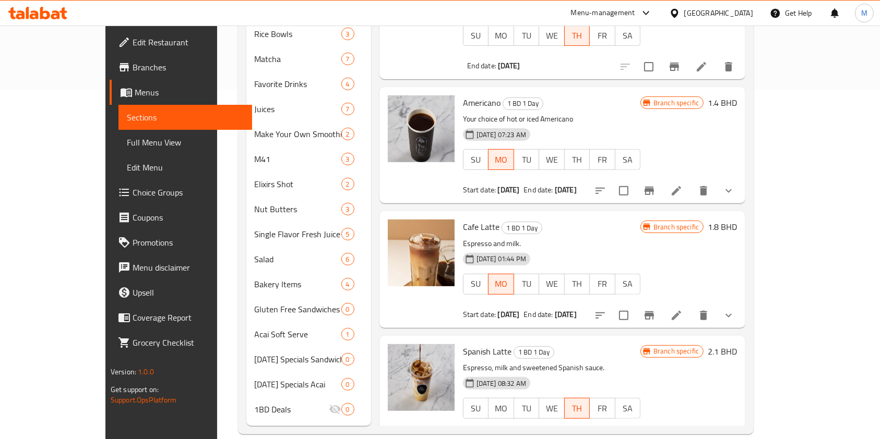
scroll to position [350, 0]
click at [662, 303] on button "Branch-specific-item" at bounding box center [649, 315] width 25 height 25
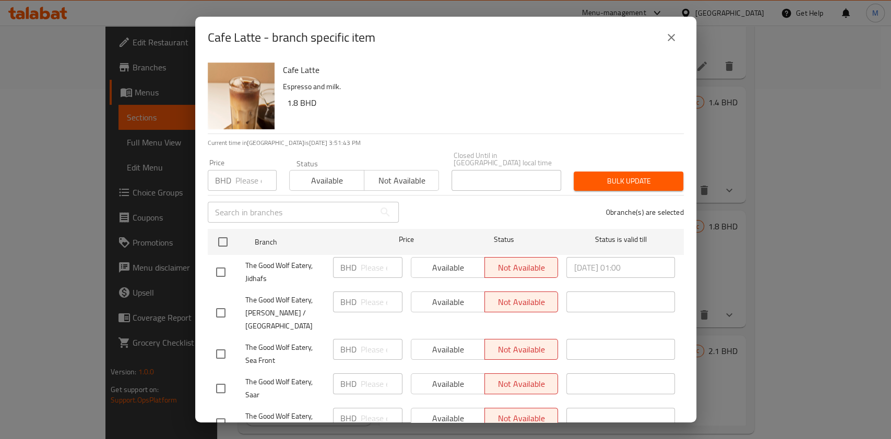
click at [673, 32] on icon "close" at bounding box center [671, 37] width 13 height 13
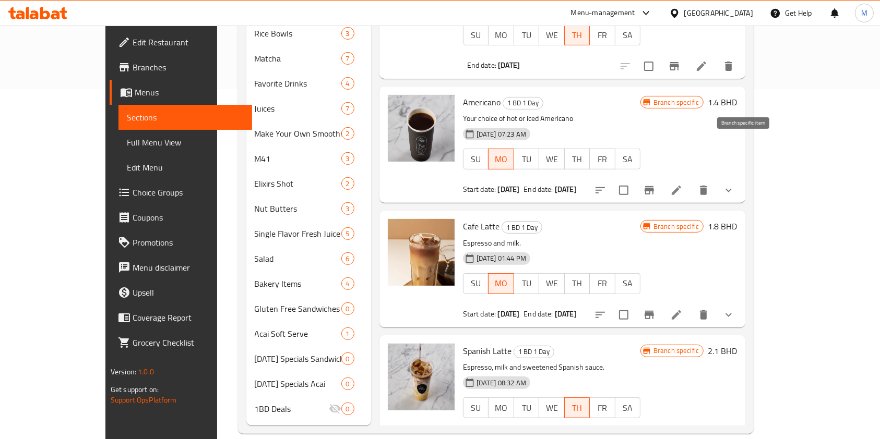
click at [662, 178] on button "Branch-specific-item" at bounding box center [649, 190] width 25 height 25
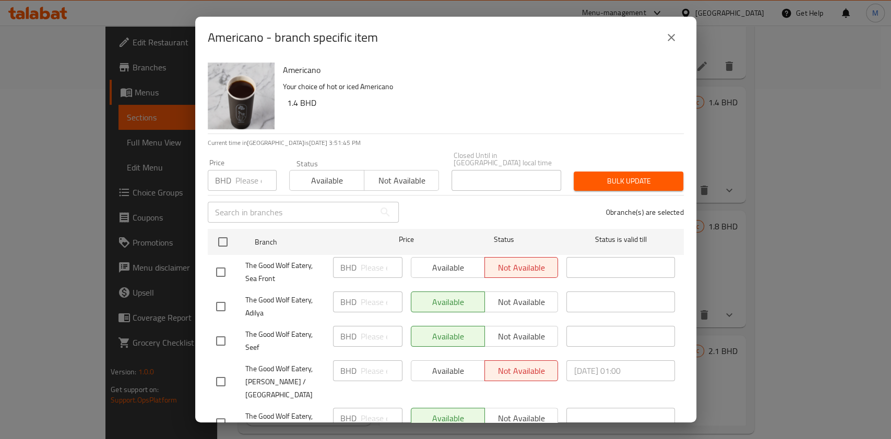
click at [678, 35] on button "close" at bounding box center [671, 37] width 25 height 25
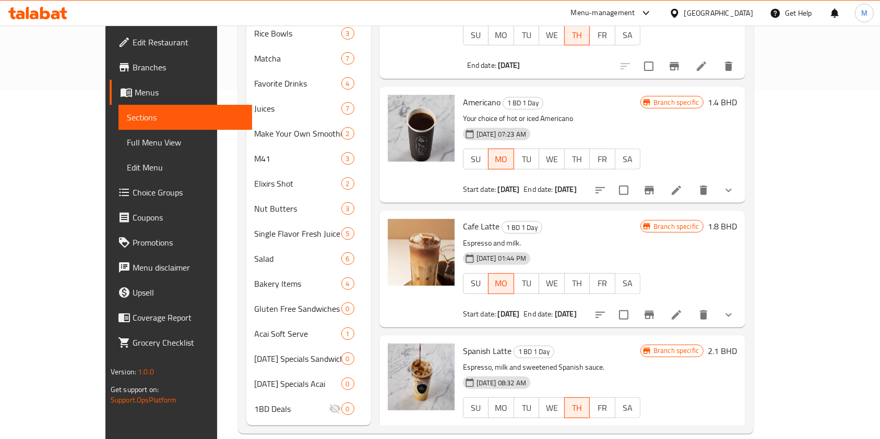
click at [683, 184] on icon at bounding box center [676, 190] width 13 height 13
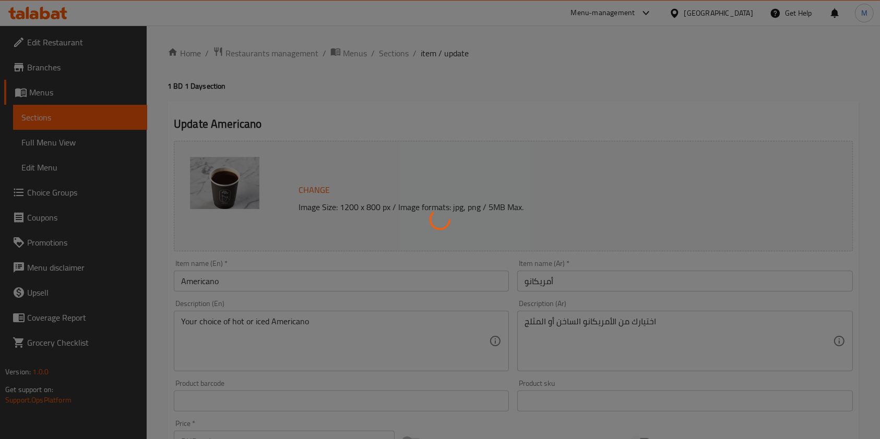
type input "اختيارك من:"
type input "1"
type input "اختيارك من القهوة"
type input "1"
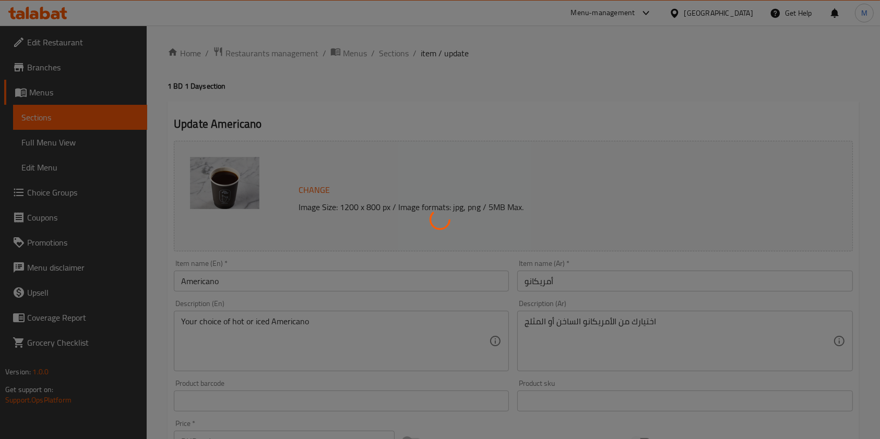
type input "1"
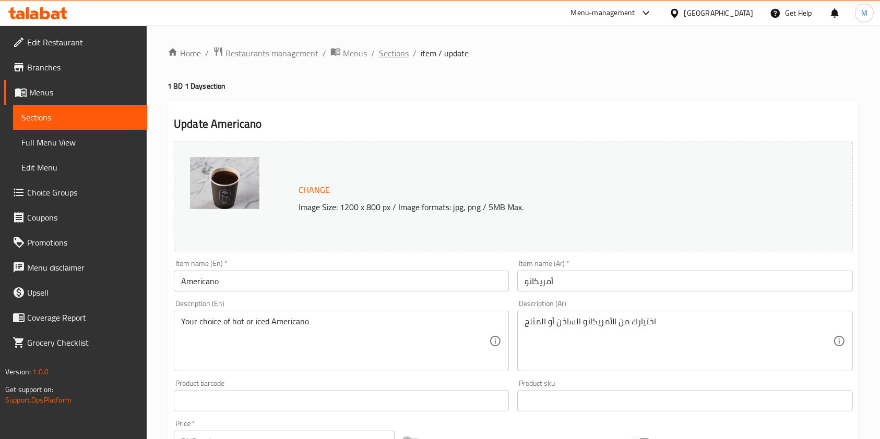
click at [380, 52] on span "Sections" at bounding box center [394, 53] width 30 height 13
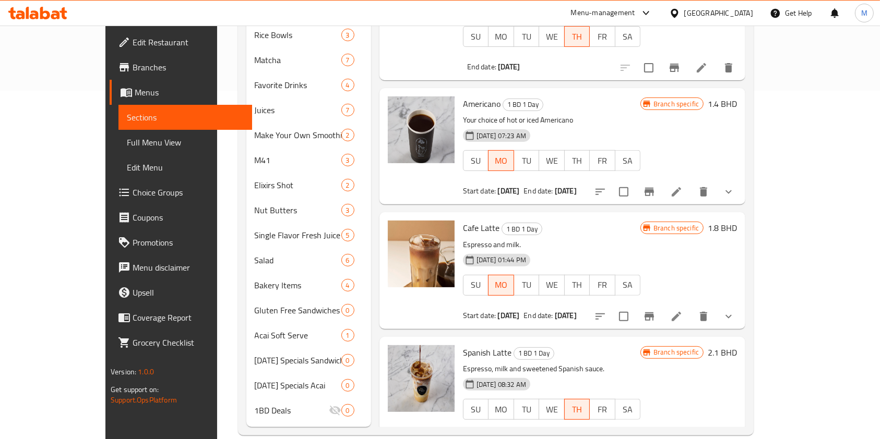
scroll to position [350, 0]
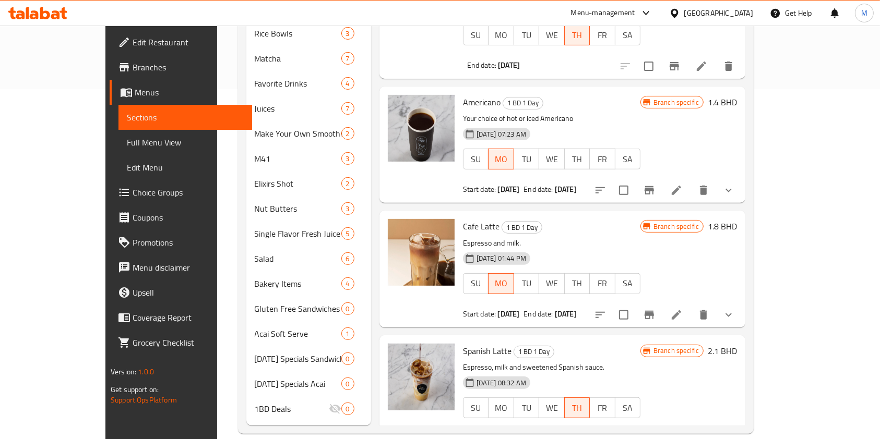
click at [683, 309] on icon at bounding box center [676, 315] width 13 height 13
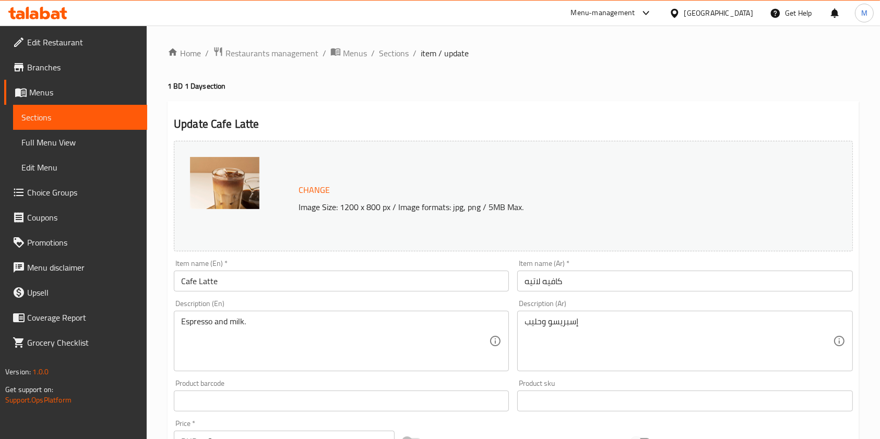
click at [75, 66] on span "Branches" at bounding box center [83, 67] width 112 height 13
